Goal: Information Seeking & Learning: Learn about a topic

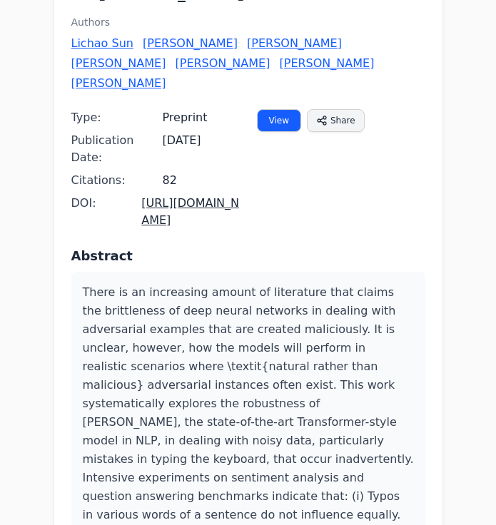
scroll to position [172, 0]
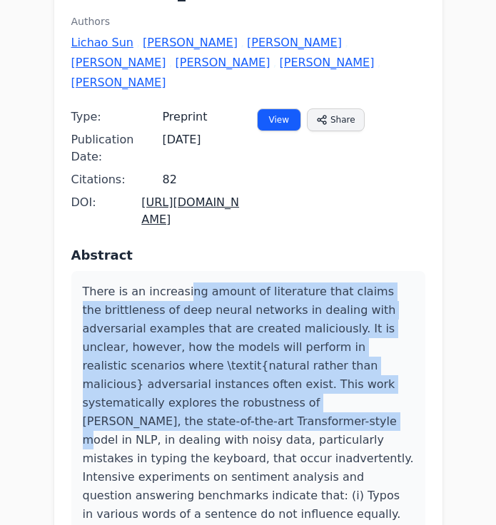
drag, startPoint x: 178, startPoint y: 217, endPoint x: 249, endPoint y: 319, distance: 124.1
click at [249, 319] on p "There is an increasing amount of literature that claims the brittleness of deep…" at bounding box center [248, 440] width 331 height 315
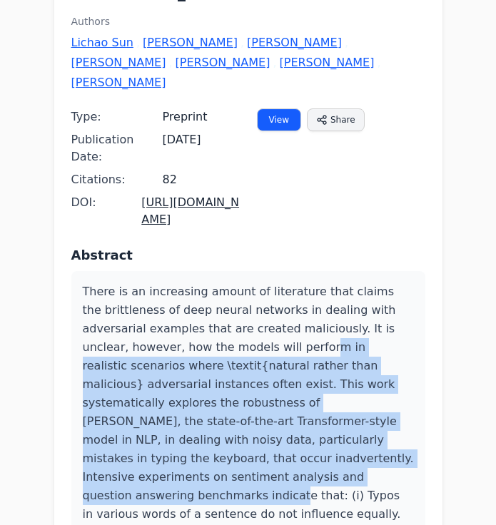
drag, startPoint x: 319, startPoint y: 377, endPoint x: 192, endPoint y: 260, distance: 172.2
click at [192, 283] on p "There is an increasing amount of literature that claims the brittleness of deep…" at bounding box center [248, 440] width 331 height 315
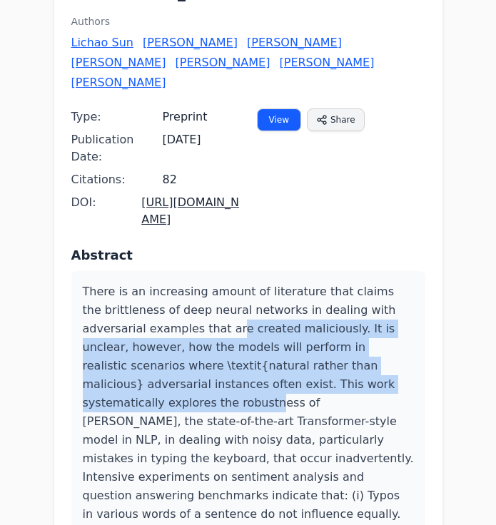
drag, startPoint x: 192, startPoint y: 260, endPoint x: 257, endPoint y: 302, distance: 77.0
click at [257, 302] on p "There is an increasing amount of literature that claims the brittleness of deep…" at bounding box center [248, 440] width 331 height 315
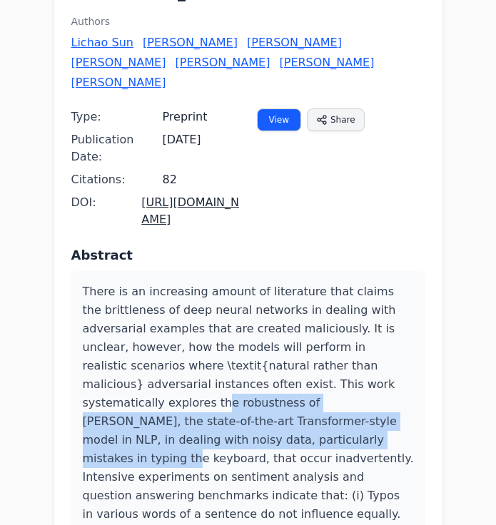
drag, startPoint x: 295, startPoint y: 335, endPoint x: 207, endPoint y: 300, distance: 95.1
click at [207, 300] on p "There is an increasing amount of literature that claims the brittleness of deep…" at bounding box center [248, 440] width 331 height 315
drag, startPoint x: 156, startPoint y: 303, endPoint x: 334, endPoint y: 351, distance: 184.2
click at [334, 351] on p "There is an increasing amount of literature that claims the brittleness of deep…" at bounding box center [248, 440] width 331 height 315
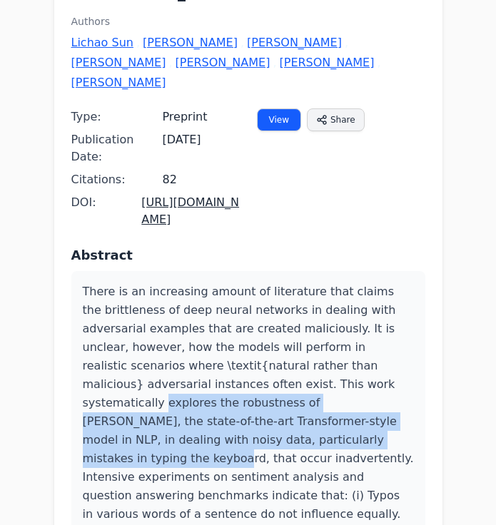
click at [334, 351] on p "There is an increasing amount of literature that claims the brittleness of deep…" at bounding box center [248, 440] width 331 height 315
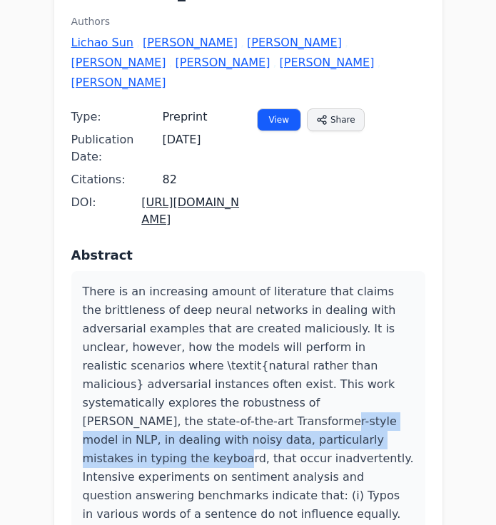
drag, startPoint x: 334, startPoint y: 351, endPoint x: 198, endPoint y: 329, distance: 138.1
click at [198, 329] on p "There is an increasing amount of literature that claims the brittleness of deep…" at bounding box center [248, 440] width 331 height 315
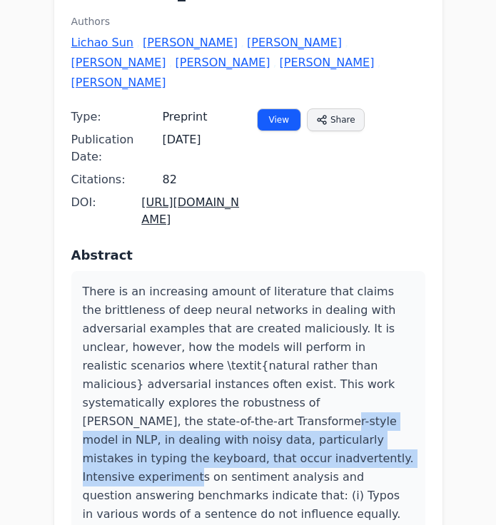
drag, startPoint x: 198, startPoint y: 329, endPoint x: 307, endPoint y: 367, distance: 115.5
click at [307, 367] on p "There is an increasing amount of literature that claims the brittleness of deep…" at bounding box center [248, 440] width 331 height 315
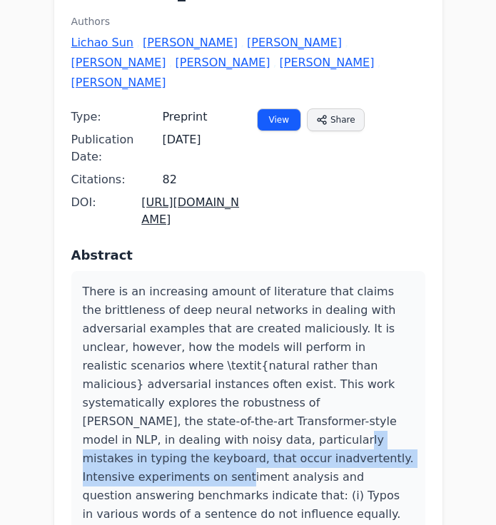
drag, startPoint x: 353, startPoint y: 367, endPoint x: 173, endPoint y: 349, distance: 180.7
click at [173, 349] on p "There is an increasing amount of literature that claims the brittleness of deep…" at bounding box center [248, 440] width 331 height 315
click at [150, 365] on p "There is an increasing amount of literature that claims the brittleness of deep…" at bounding box center [248, 440] width 331 height 315
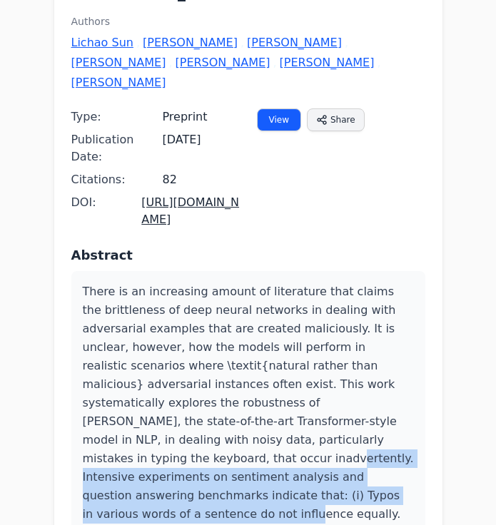
drag, startPoint x: 150, startPoint y: 365, endPoint x: 296, endPoint y: 390, distance: 148.4
click at [296, 390] on p "There is an increasing amount of literature that claims the brittleness of deep…" at bounding box center [248, 440] width 331 height 315
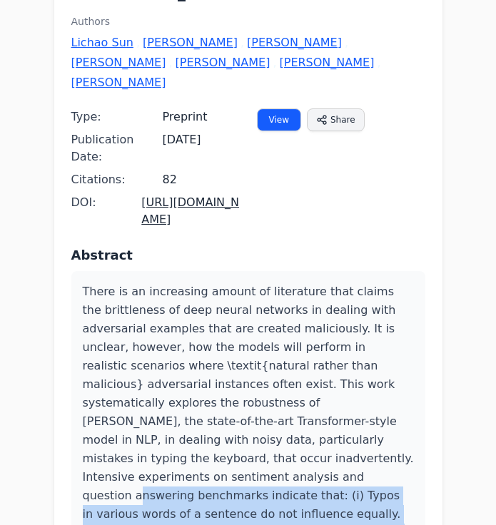
drag, startPoint x: 333, startPoint y: 417, endPoint x: 182, endPoint y: 380, distance: 155.1
click at [182, 380] on p "There is an increasing amount of literature that claims the brittleness of deep…" at bounding box center [248, 440] width 331 height 315
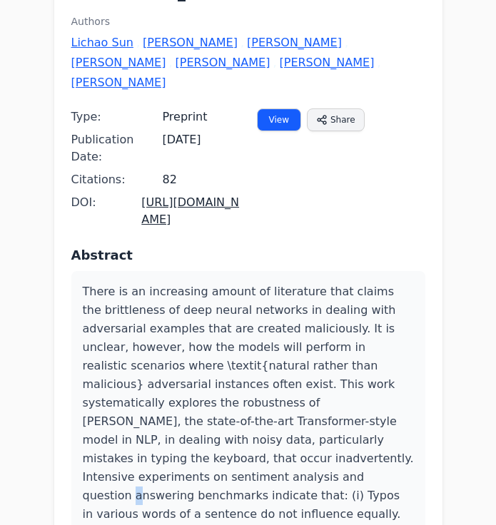
click at [182, 380] on p "There is an increasing amount of literature that claims the brittleness of deep…" at bounding box center [248, 440] width 331 height 315
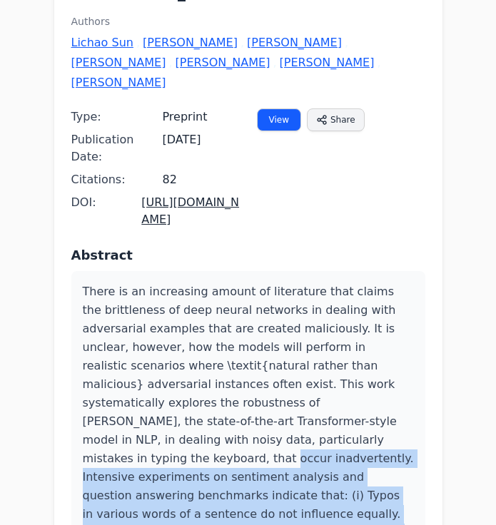
drag, startPoint x: 100, startPoint y: 370, endPoint x: 288, endPoint y: 435, distance: 198.4
click at [288, 435] on p "There is an increasing amount of literature that claims the brittleness of deep…" at bounding box center [248, 440] width 331 height 315
click at [176, 425] on p "There is an increasing amount of literature that claims the brittleness of deep…" at bounding box center [248, 440] width 331 height 315
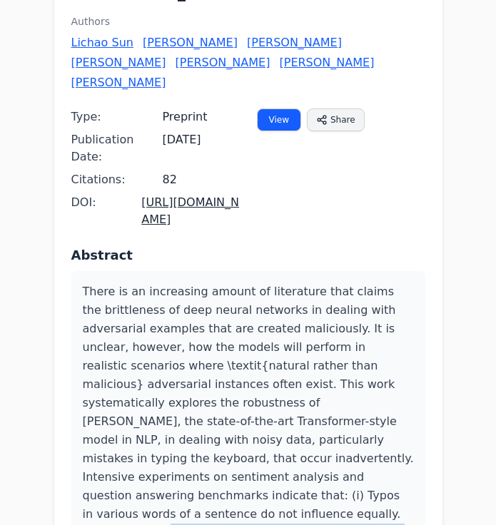
drag, startPoint x: 143, startPoint y: 414, endPoint x: 301, endPoint y: 440, distance: 159.8
click at [301, 440] on p "There is an increasing amount of literature that claims the brittleness of deep…" at bounding box center [248, 440] width 331 height 315
drag, startPoint x: 301, startPoint y: 440, endPoint x: 192, endPoint y: 420, distance: 110.9
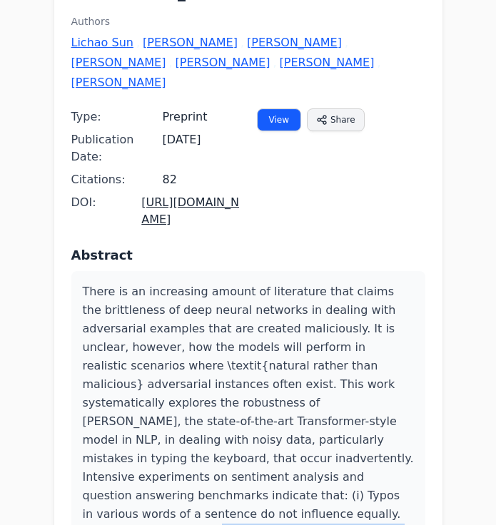
click at [192, 420] on p "There is an increasing amount of literature that claims the brittleness of deep…" at bounding box center [248, 440] width 331 height 315
drag, startPoint x: 153, startPoint y: 418, endPoint x: 237, endPoint y: 443, distance: 87.1
click at [237, 443] on p "There is an increasing amount of literature that claims the brittleness of deep…" at bounding box center [248, 440] width 331 height 315
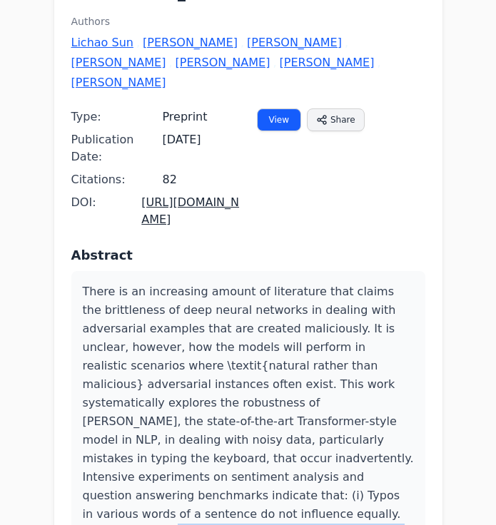
click at [237, 443] on p "There is an increasing amount of literature that claims the brittleness of deep…" at bounding box center [248, 440] width 331 height 315
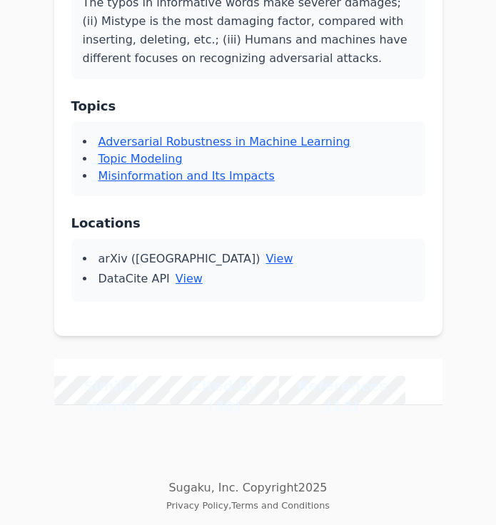
scroll to position [998, 0]
